Goal: Information Seeking & Learning: Learn about a topic

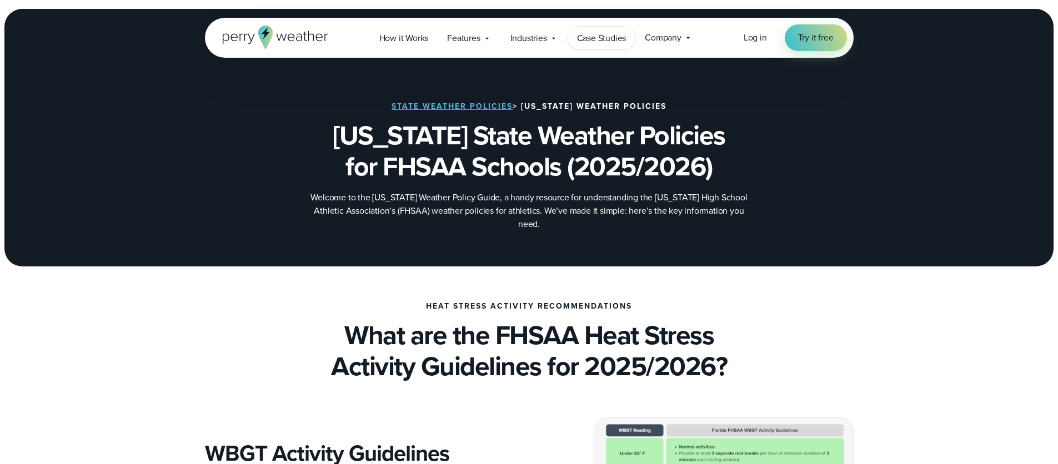
click at [598, 37] on span "Case Studies" at bounding box center [601, 38] width 49 height 13
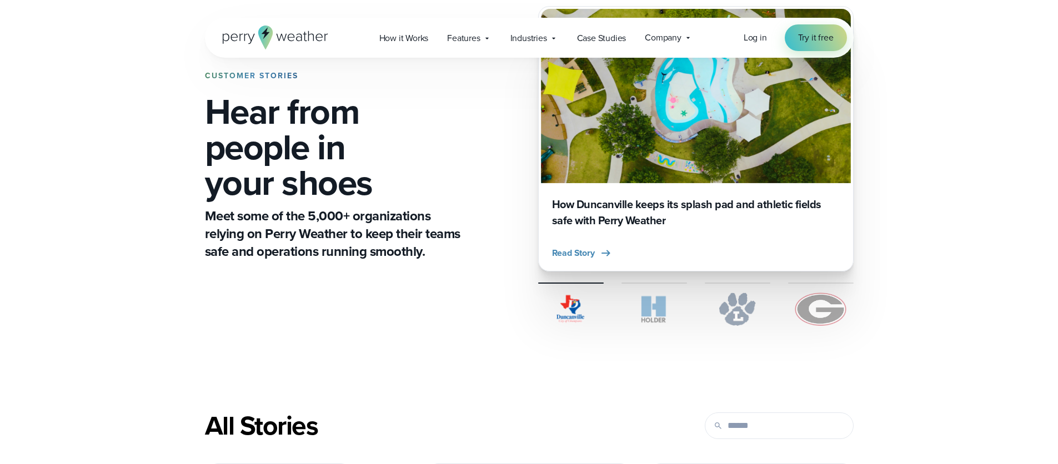
scroll to position [324, 0]
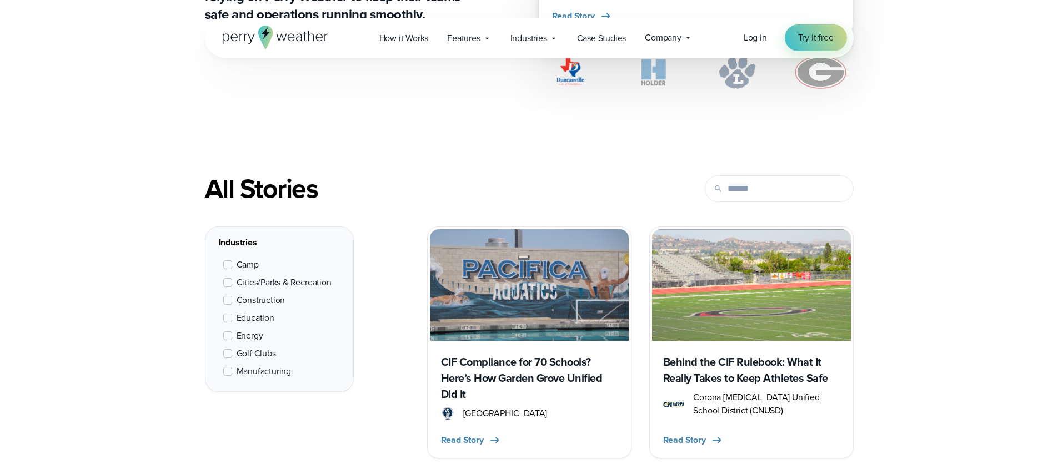
click at [264, 320] on span "Education" at bounding box center [256, 318] width 38 height 13
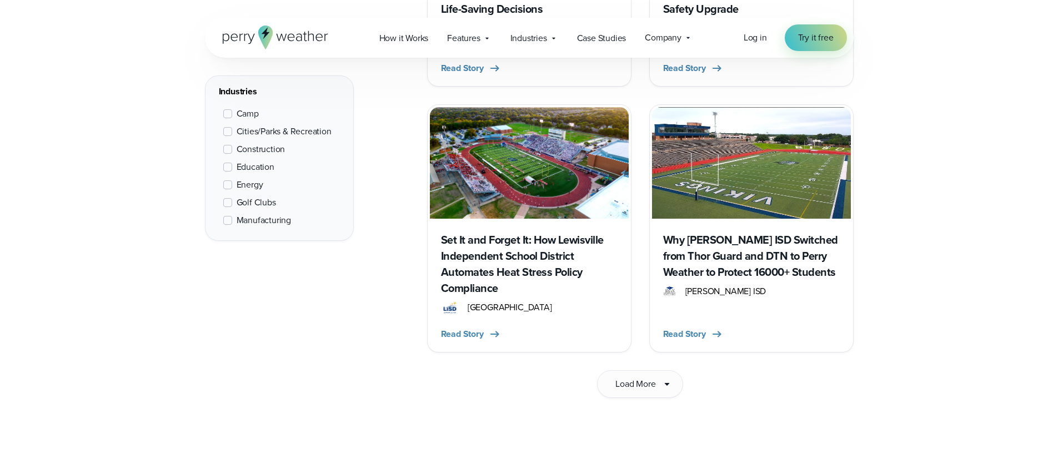
scroll to position [1743, 0]
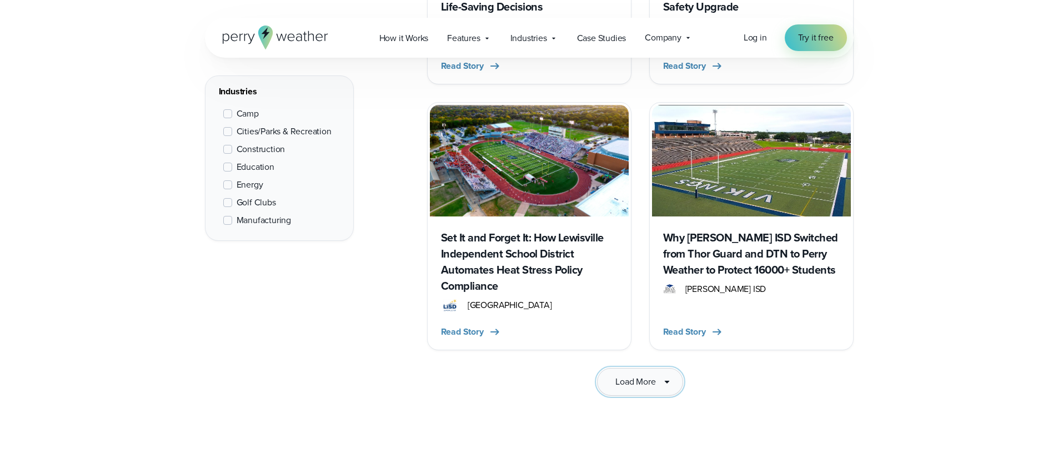
click at [649, 376] on span "Load More" at bounding box center [636, 382] width 40 height 13
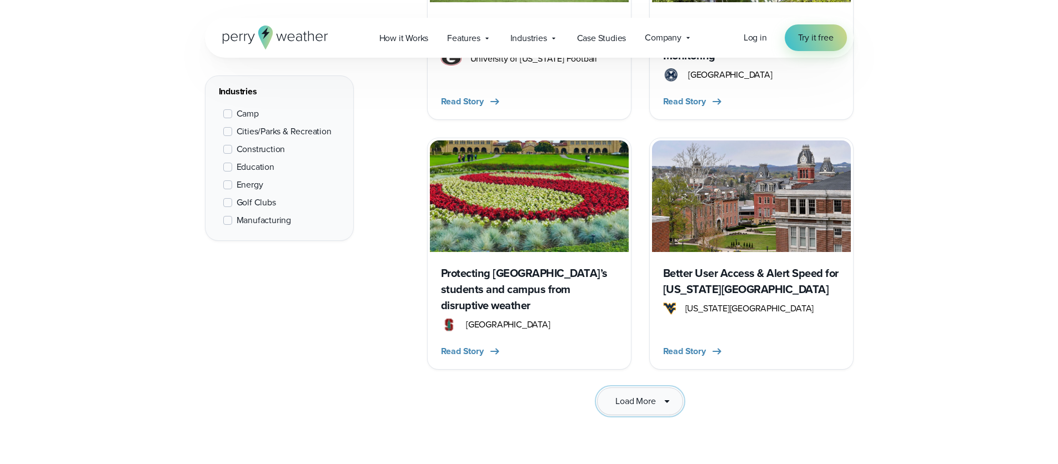
scroll to position [3310, 0]
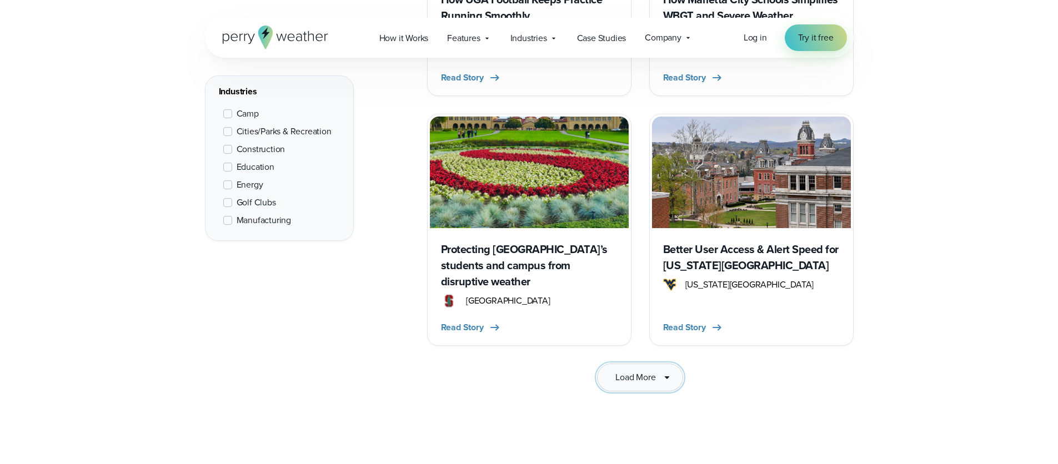
click at [656, 364] on button "Load More" at bounding box center [640, 378] width 86 height 28
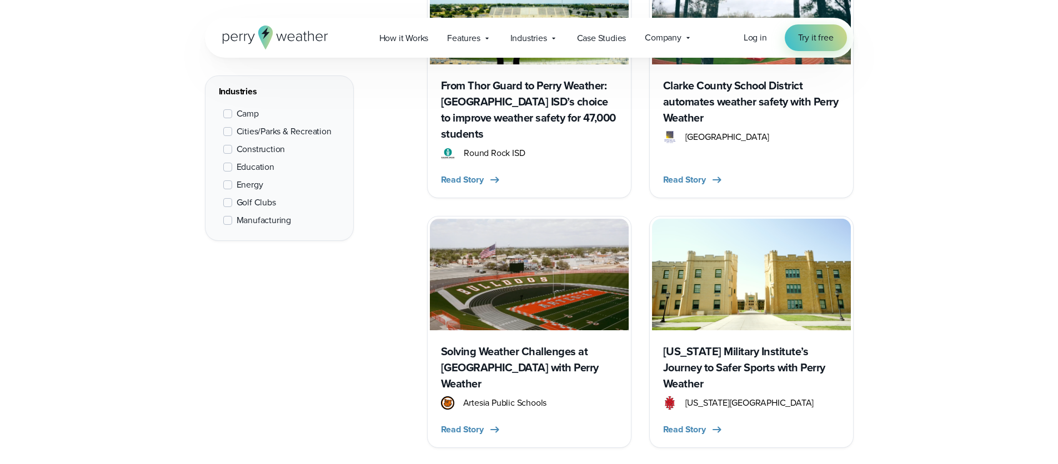
scroll to position [2136, 0]
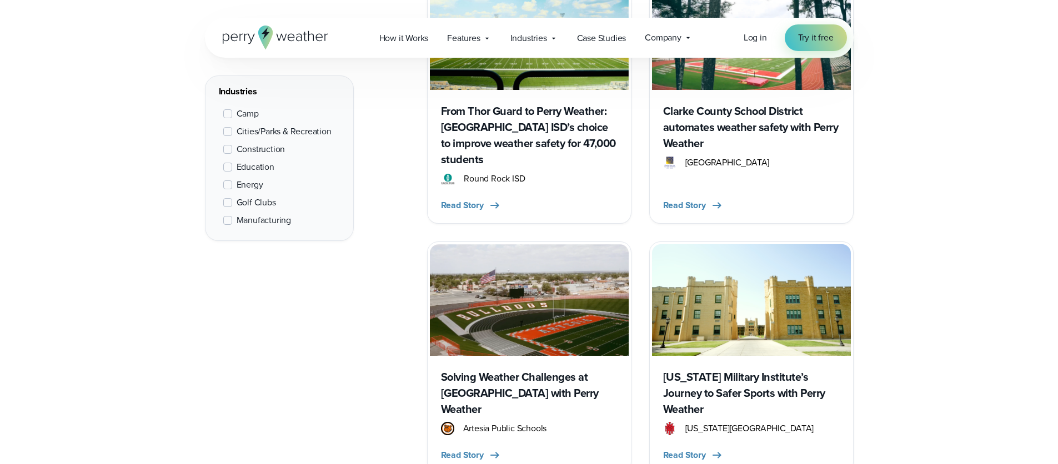
click at [476, 369] on h3 "Solving Weather Challenges at Artesia Public Schools with Perry Weather" at bounding box center [529, 393] width 177 height 48
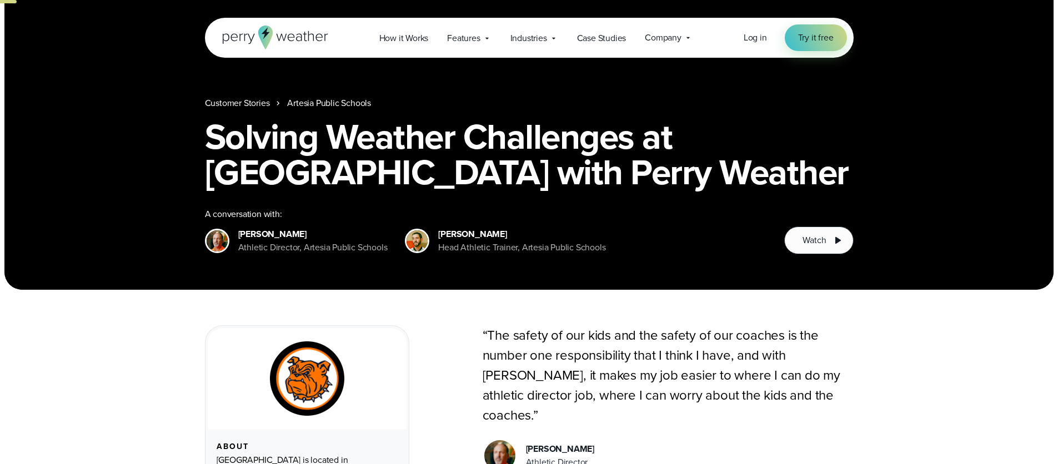
scroll to position [359, 0]
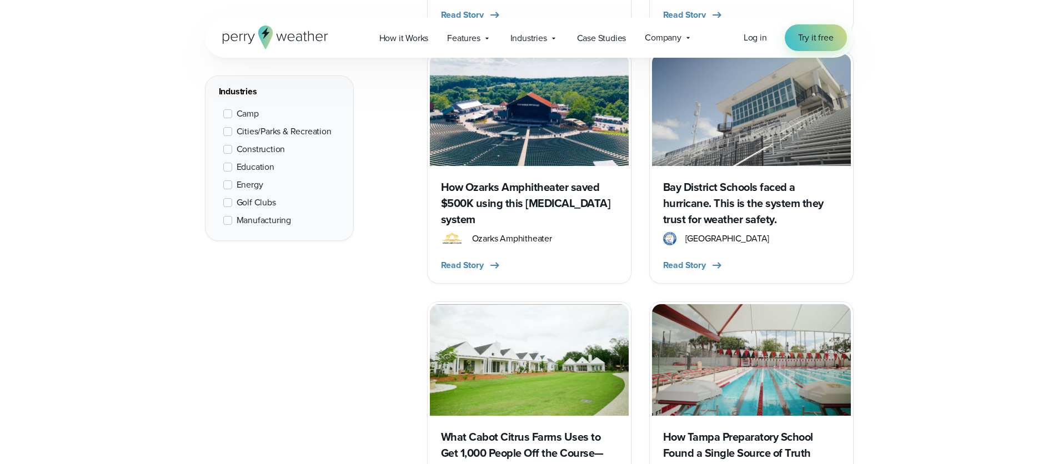
scroll to position [1676, 0]
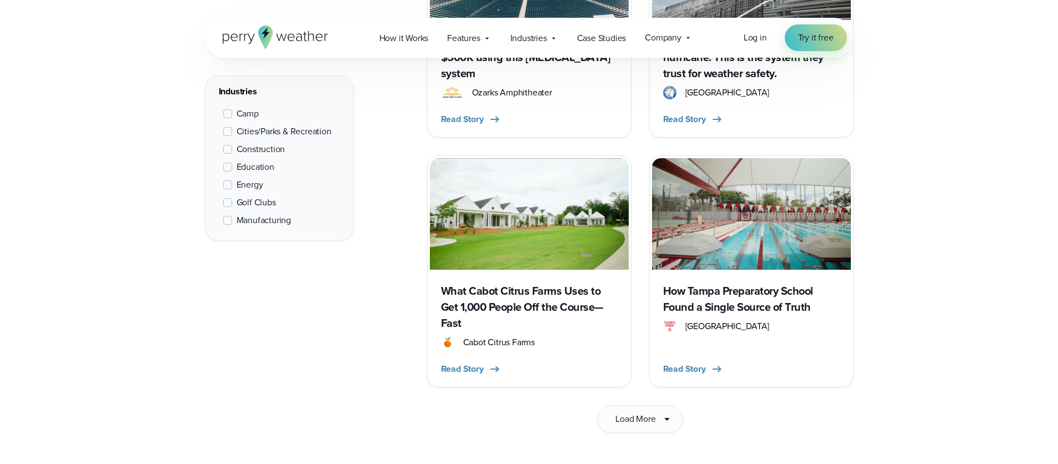
click at [239, 166] on span "Education" at bounding box center [256, 167] width 38 height 13
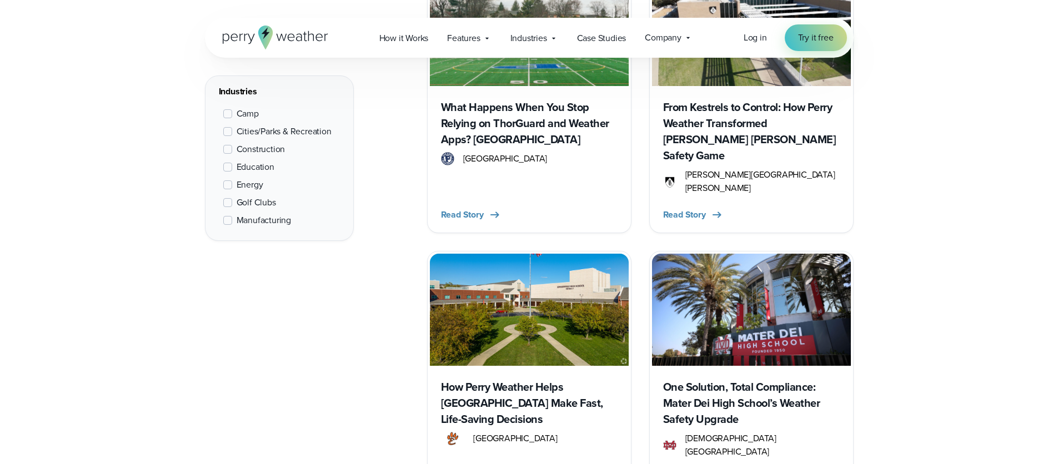
scroll to position [1504, 0]
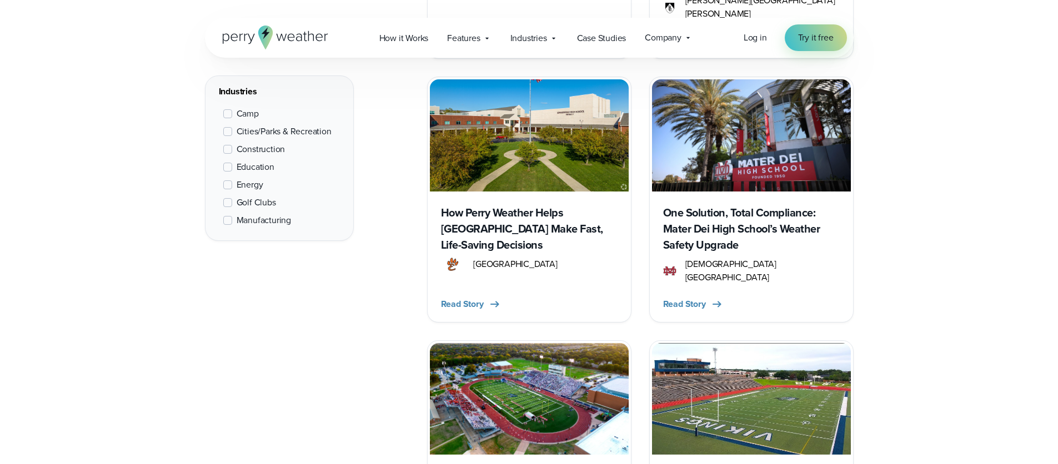
click at [498, 214] on h3 "How Perry Weather Helps Edwardsville High School Make Fast, Life-Saving Decisio…" at bounding box center [529, 229] width 177 height 48
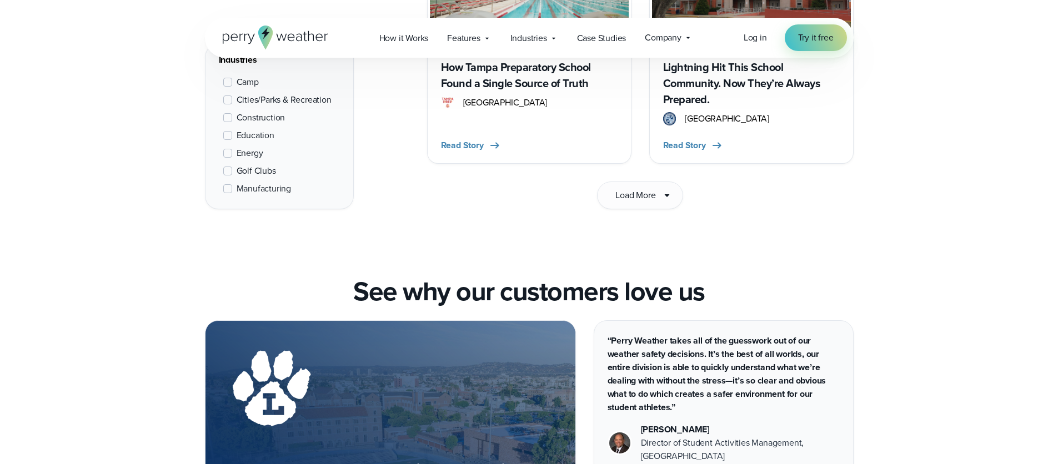
scroll to position [1793, 0]
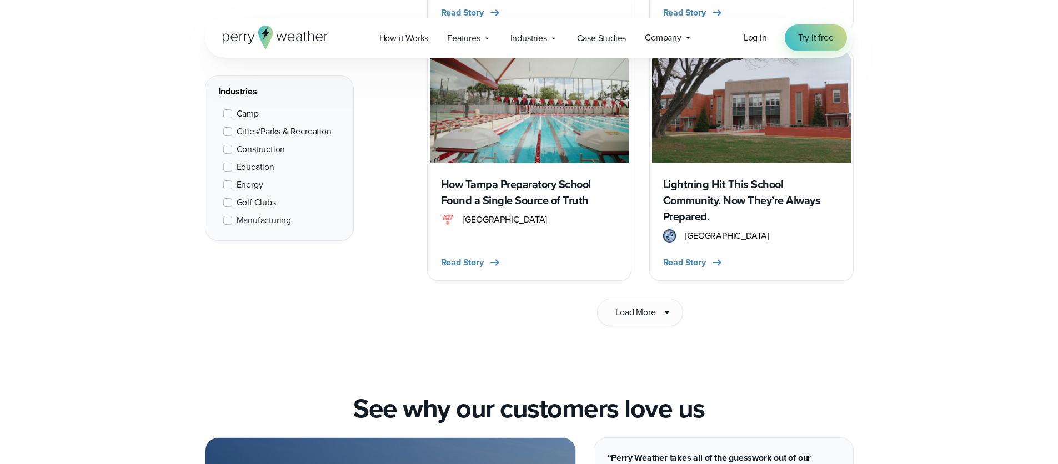
click at [698, 199] on h3 "Lightning Hit This School Community. Now They’re Always Prepared." at bounding box center [751, 201] width 177 height 48
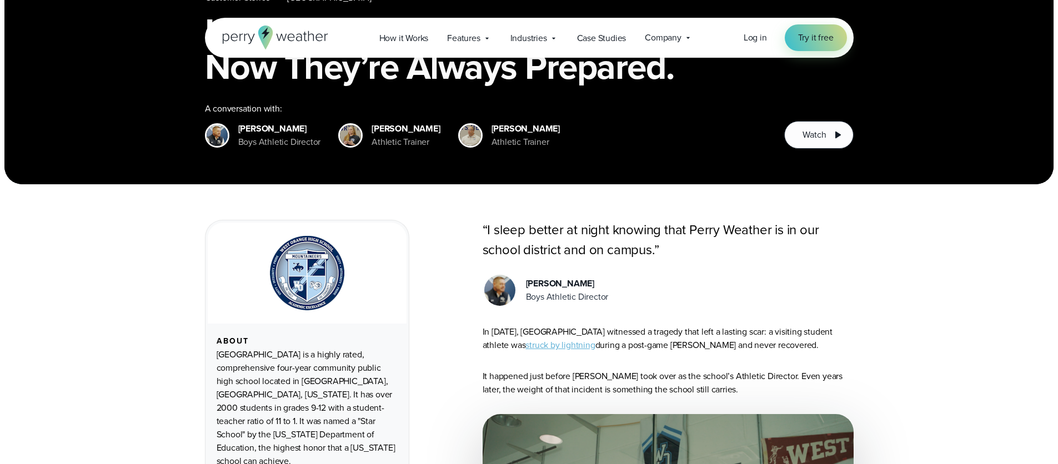
scroll to position [198, 0]
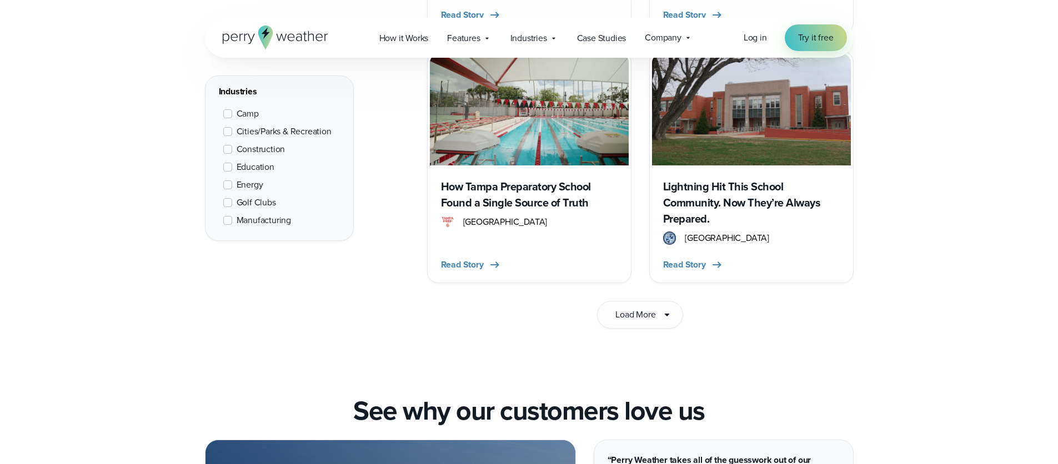
scroll to position [1793, 0]
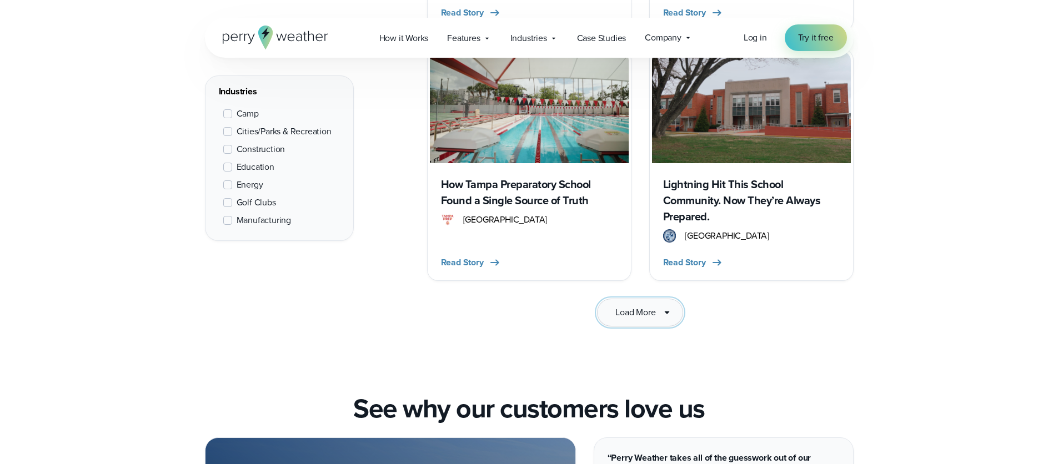
click at [632, 312] on button "Load More" at bounding box center [640, 313] width 86 height 28
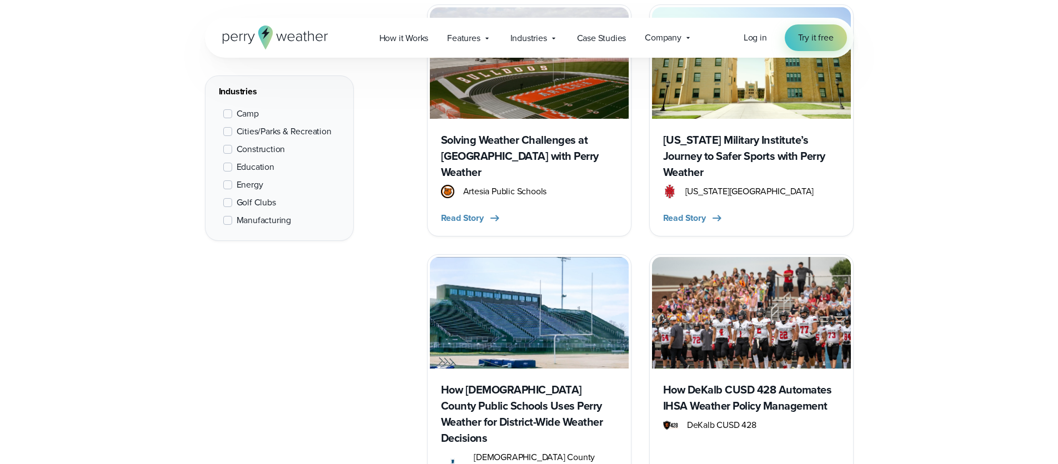
scroll to position [2404, 0]
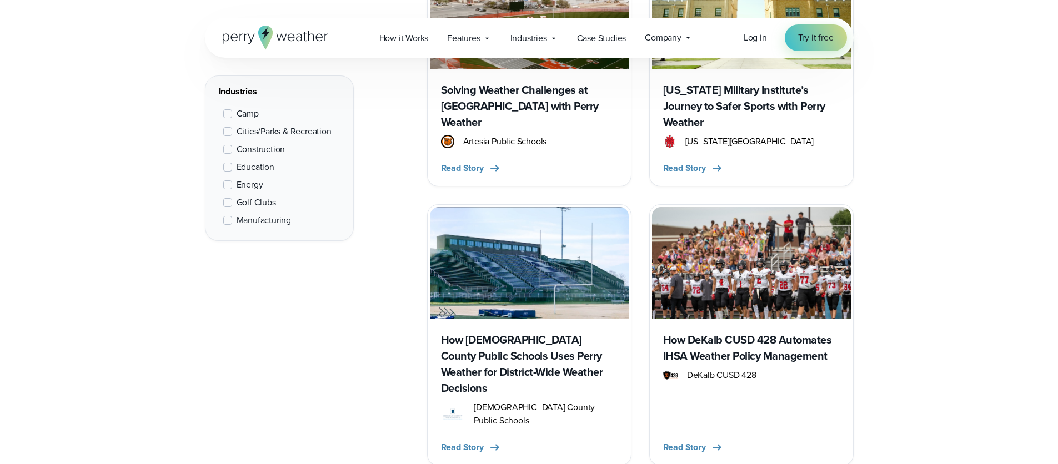
click at [729, 332] on h3 "How DeKalb CUSD 428 Automates IHSA Weather Policy Management" at bounding box center [751, 348] width 177 height 32
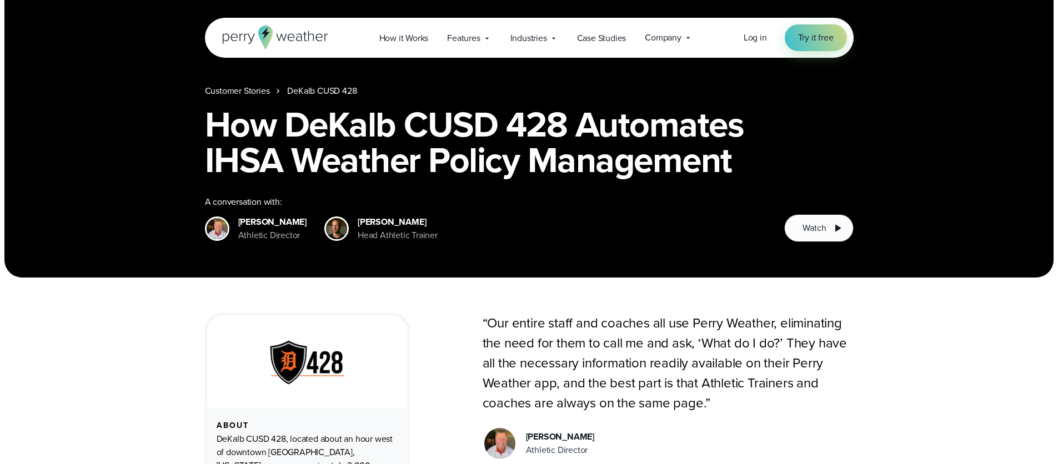
scroll to position [347, 0]
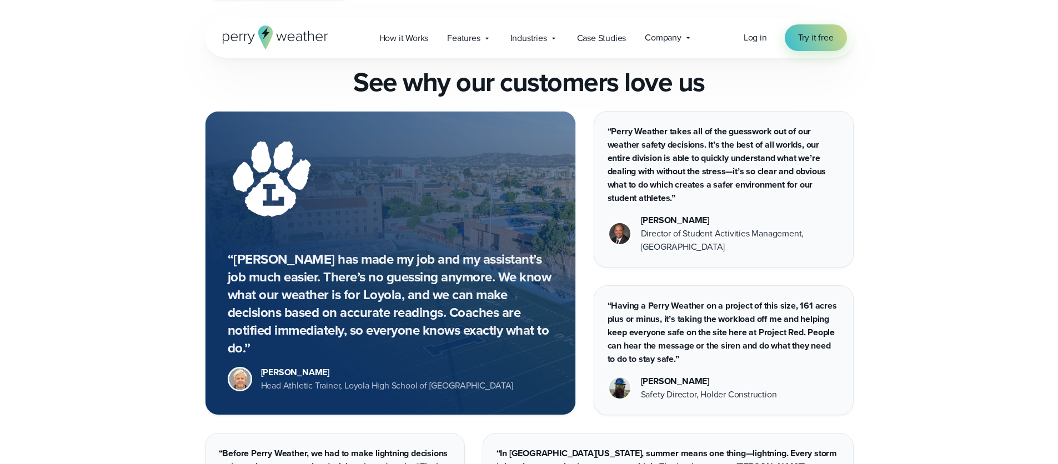
scroll to position [1330, 0]
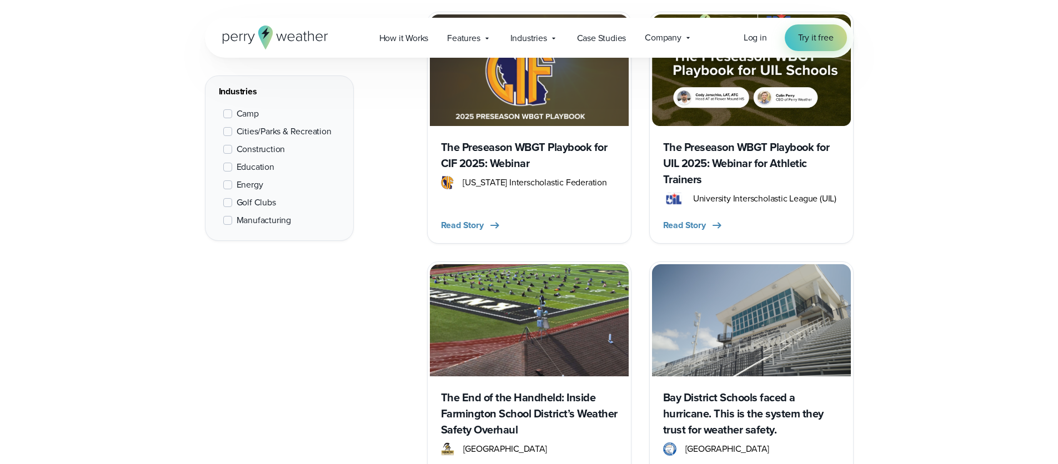
click at [542, 351] on img at bounding box center [529, 320] width 199 height 112
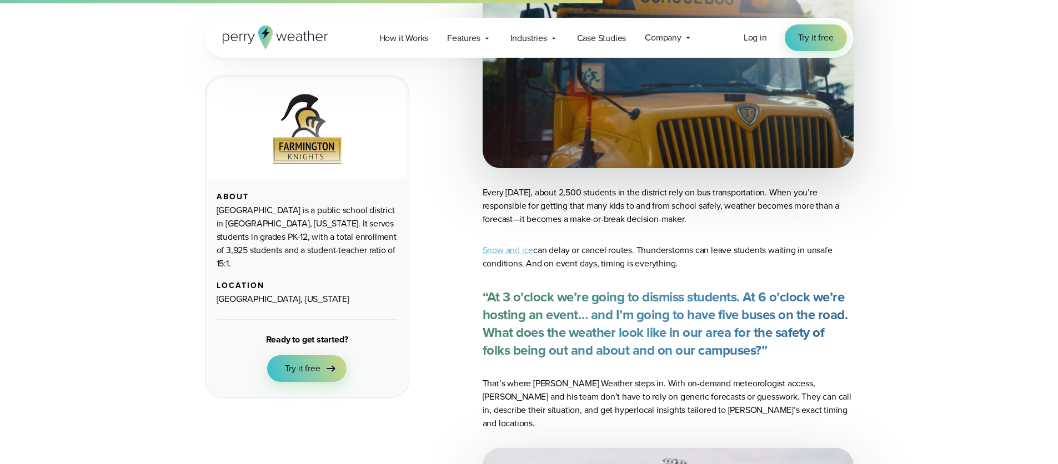
scroll to position [2104, 0]
